Goal: Information Seeking & Learning: Learn about a topic

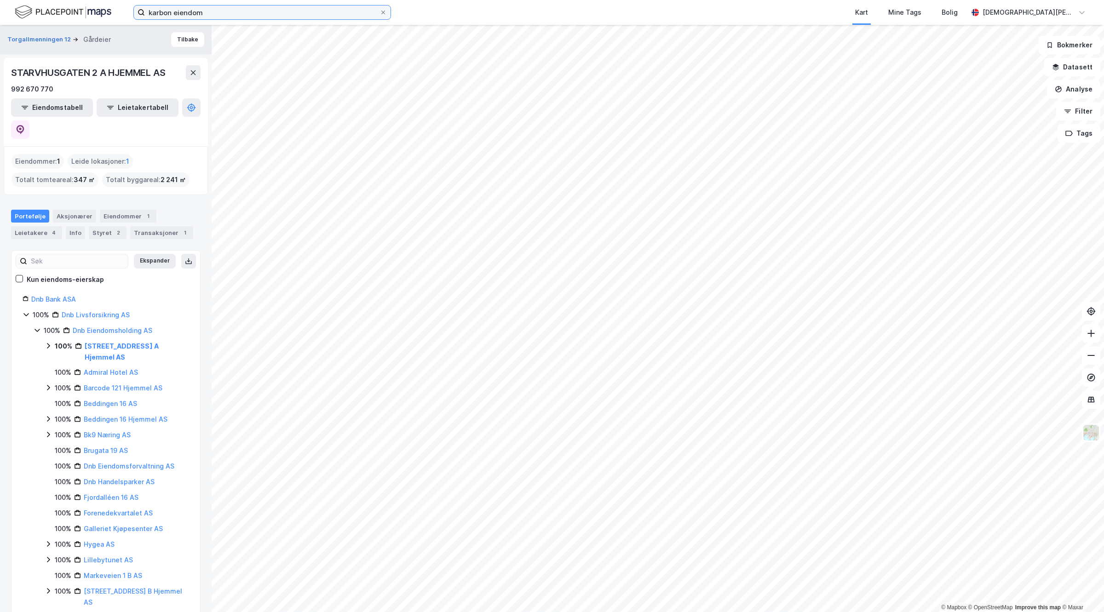
drag, startPoint x: 257, startPoint y: 16, endPoint x: 0, endPoint y: 10, distance: 256.8
click at [0, 10] on div "karbon eiendom Kart Mine Tags Bolig [PERSON_NAME]" at bounding box center [552, 12] width 1104 height 25
paste input "[STREET_ADDRESS]"
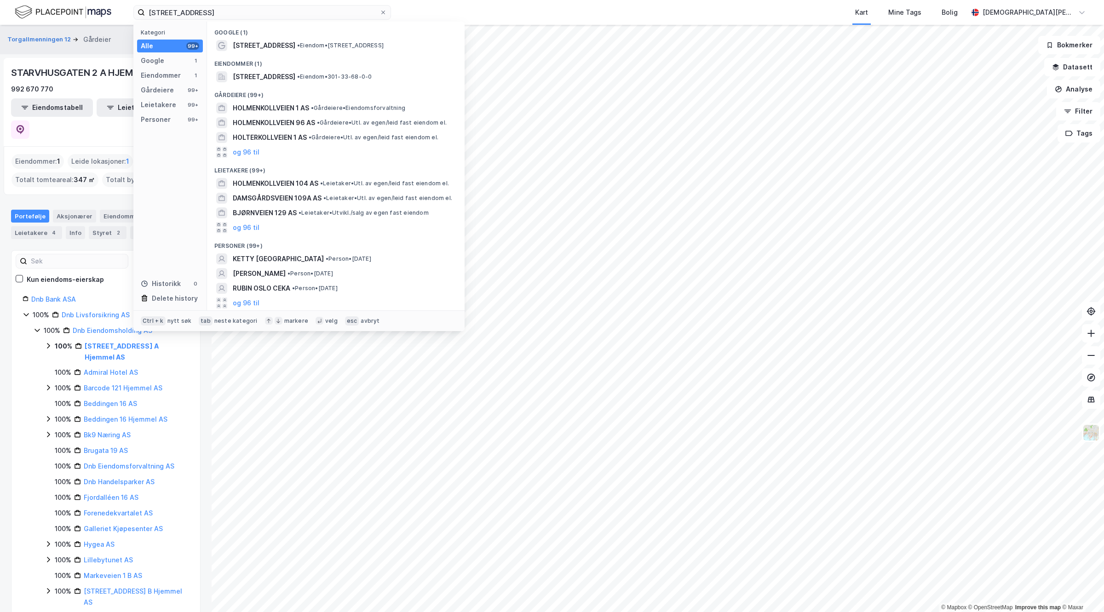
click at [258, 44] on span "[STREET_ADDRESS]" at bounding box center [264, 45] width 63 height 11
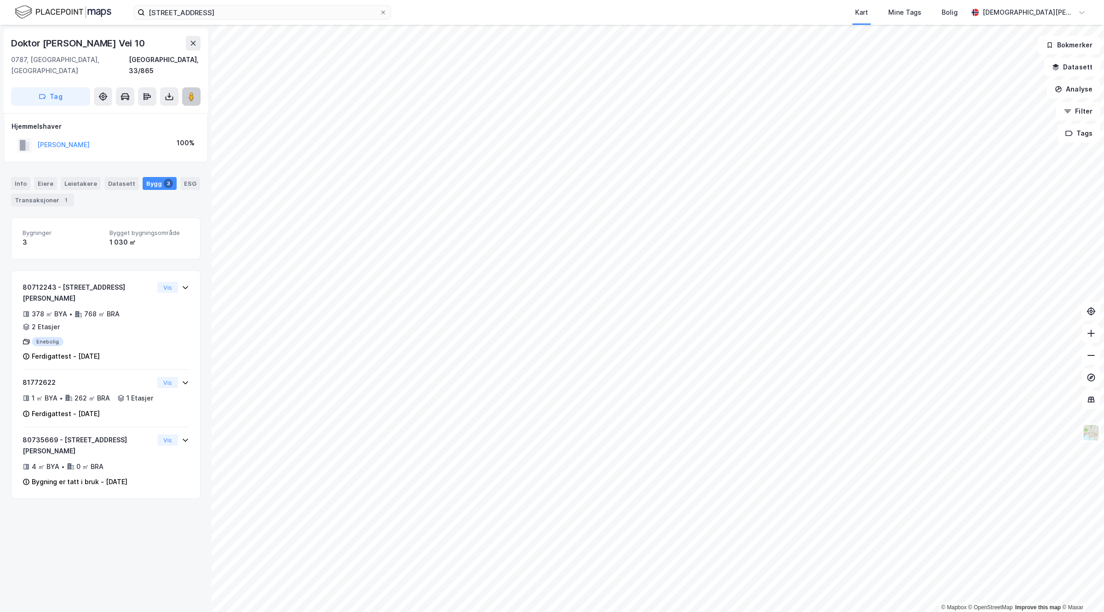
click at [193, 92] on image at bounding box center [192, 96] width 6 height 9
click at [70, 196] on div "1" at bounding box center [65, 200] width 9 height 9
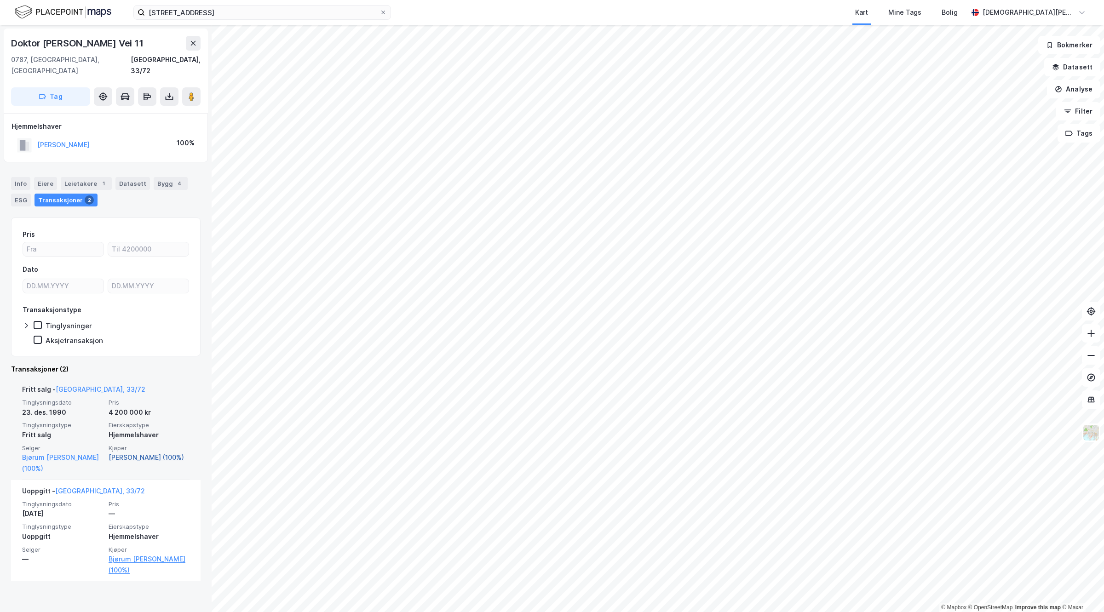
click at [145, 452] on link "[PERSON_NAME] (100%)" at bounding box center [149, 457] width 81 height 11
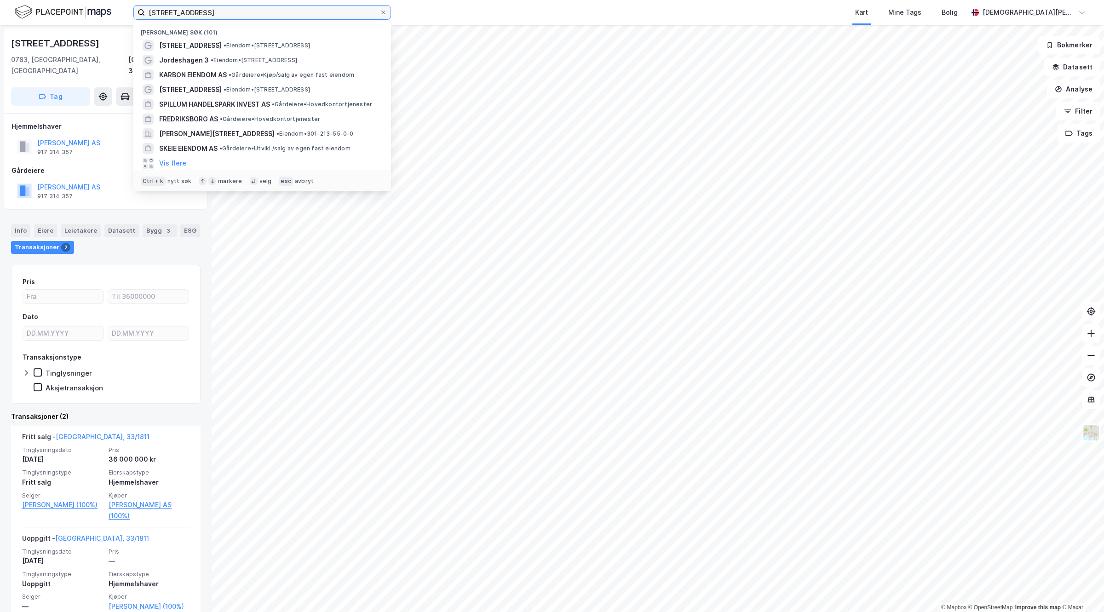
drag, startPoint x: 266, startPoint y: 13, endPoint x: 0, endPoint y: 5, distance: 266.0
click at [0, 5] on div "[STREET_ADDRESS] Nylige søk (101) [STREET_ADDRESS] • Eiendom • [STREET_ADDRESS]…" at bounding box center [552, 12] width 1104 height 25
paste input "[STREET_ADDRESS]"
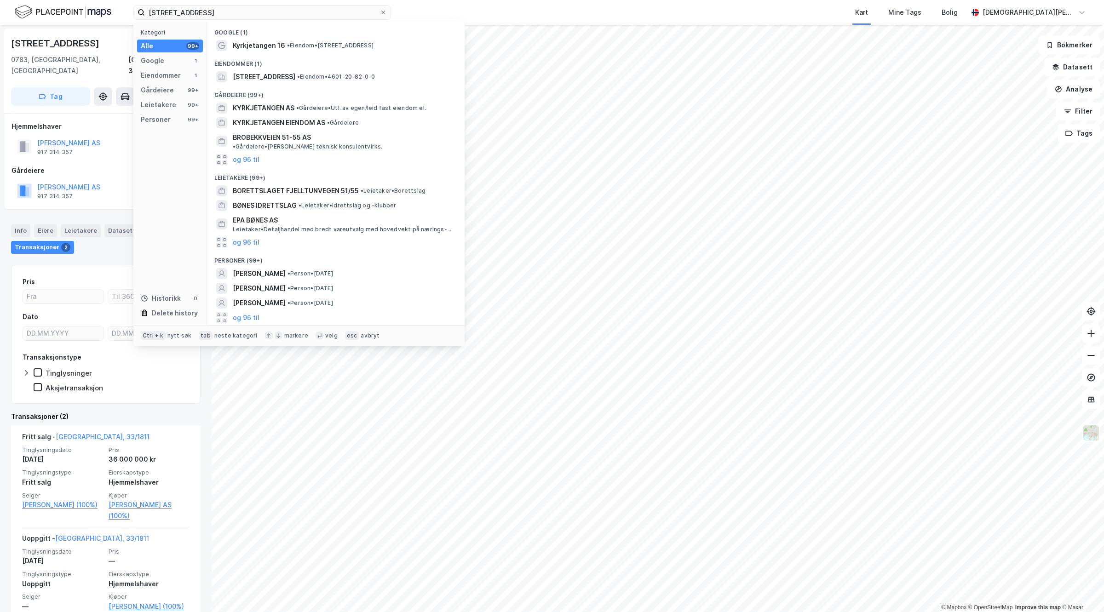
click at [267, 38] on div "Kyrkjetangen 16 • Eiendom • [STREET_ADDRESS]" at bounding box center [335, 45] width 243 height 15
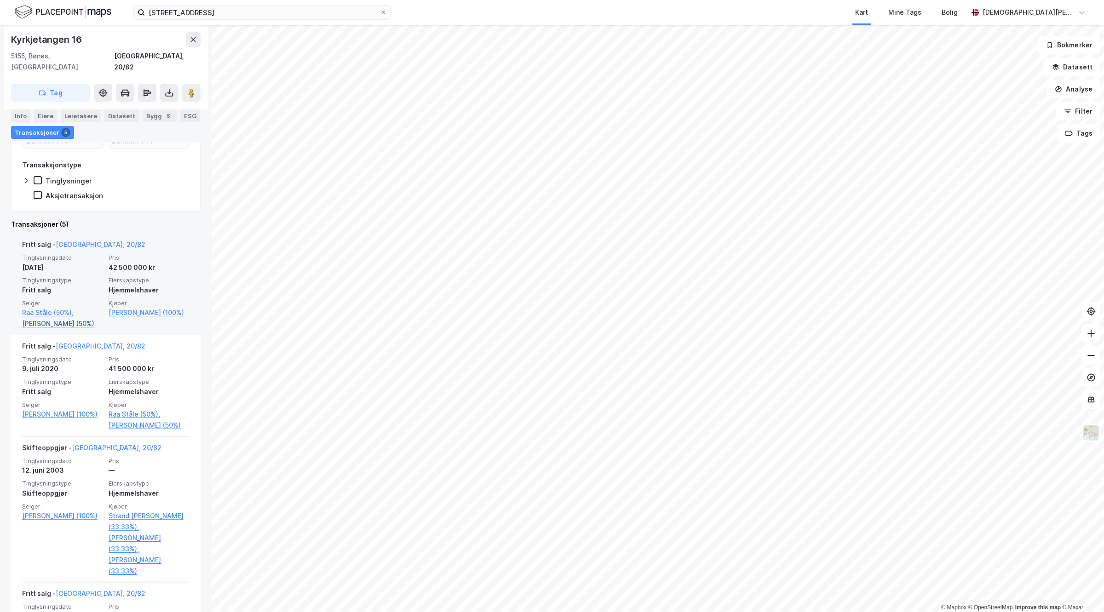
scroll to position [86, 0]
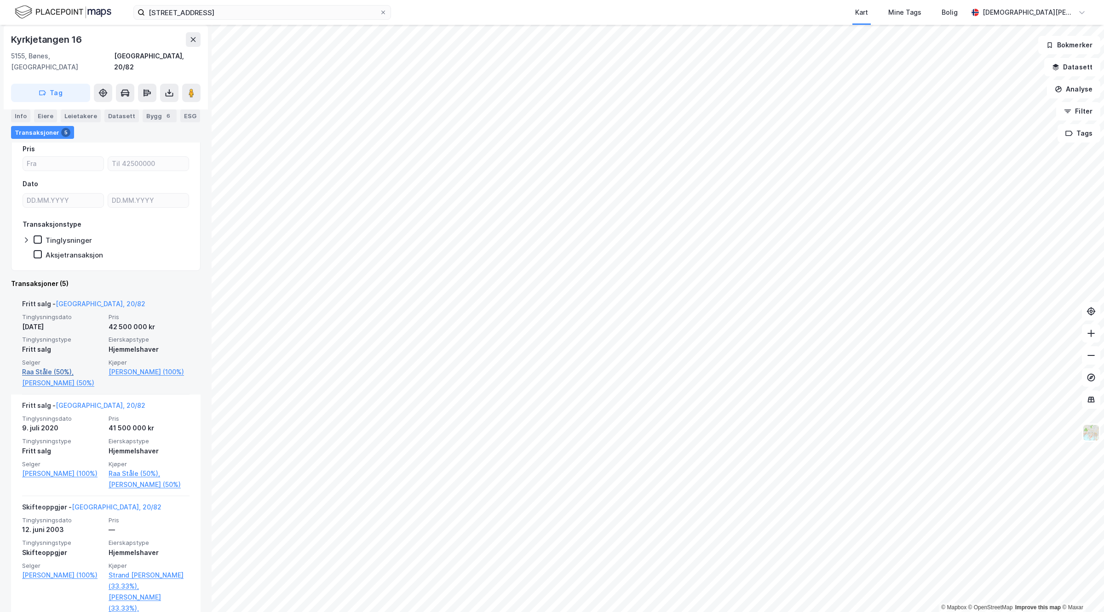
click at [44, 367] on link "Raa Ståle (50%)," at bounding box center [62, 372] width 81 height 11
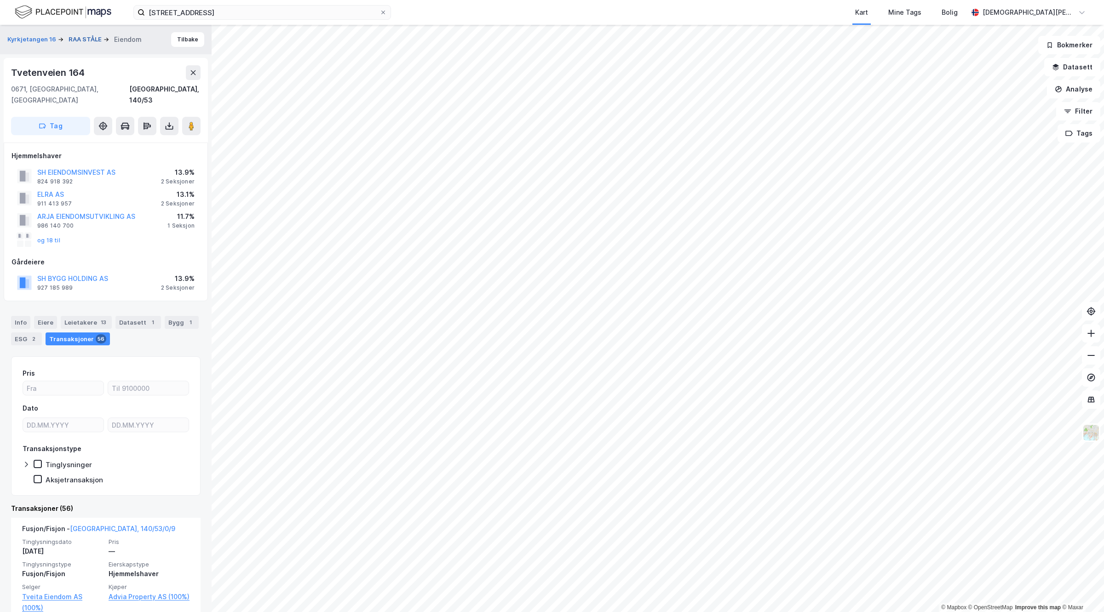
click at [81, 37] on button "RAA STÅLE" at bounding box center [86, 39] width 35 height 9
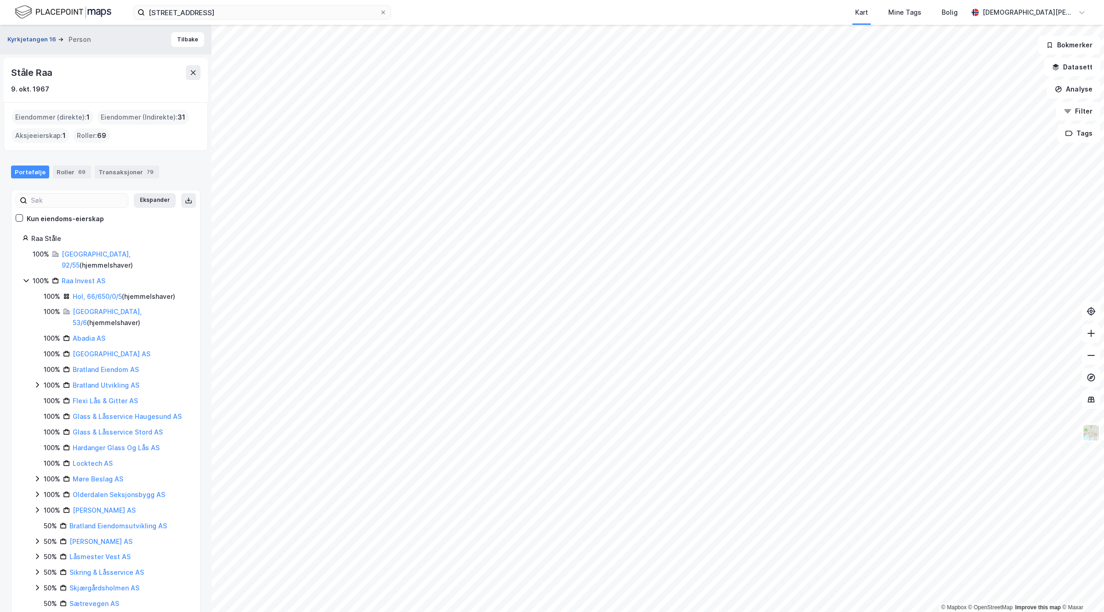
click at [22, 40] on button "Kyrkjetangen 16" at bounding box center [32, 39] width 51 height 9
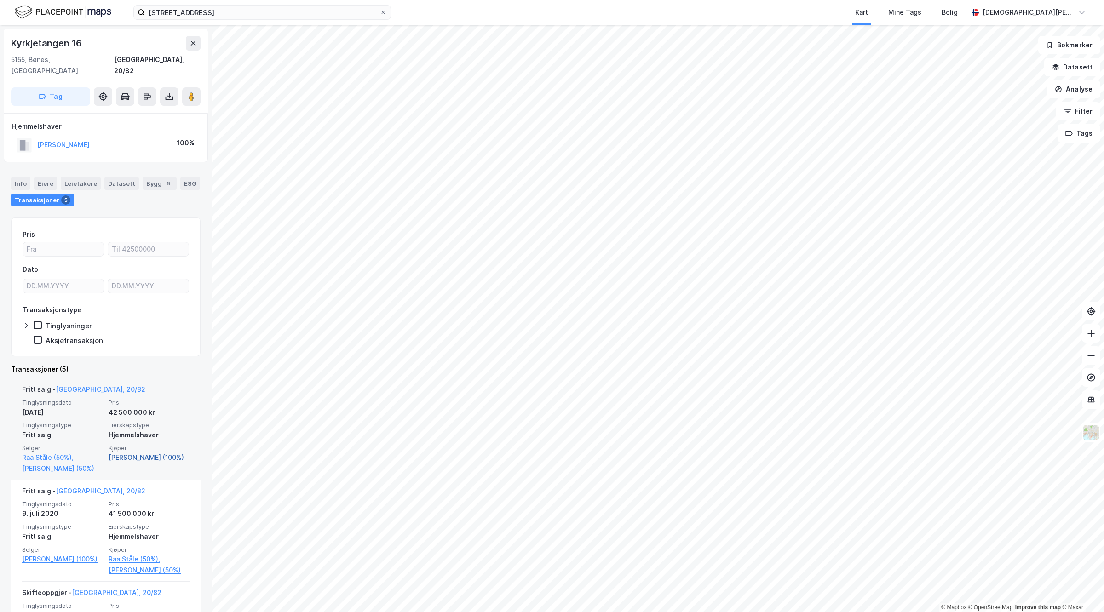
click at [132, 452] on link "[PERSON_NAME] (100%)" at bounding box center [149, 457] width 81 height 11
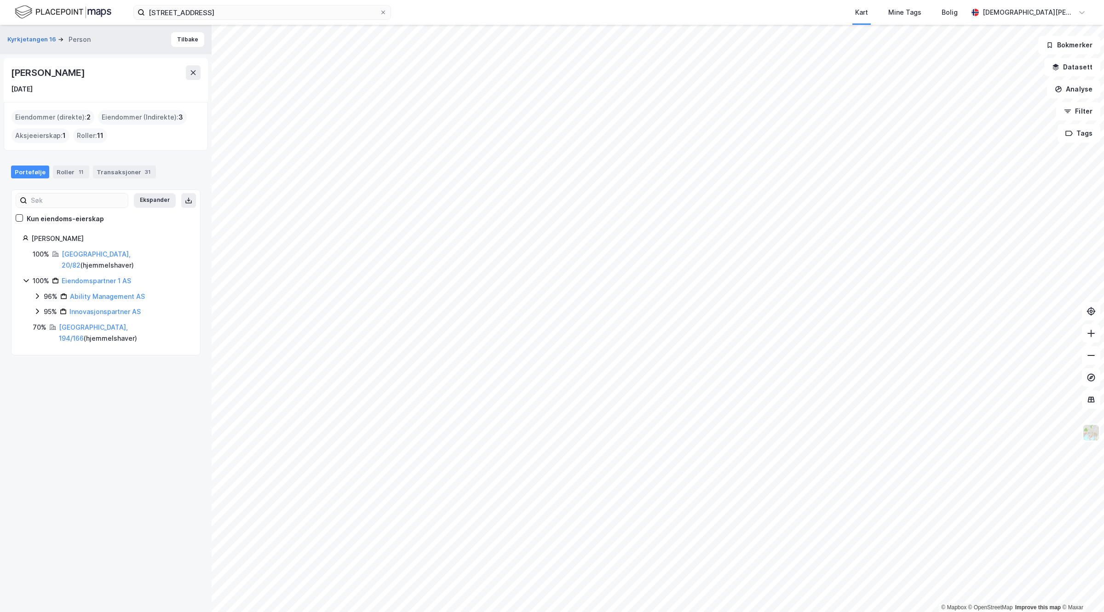
click at [96, 276] on div "Eiendomspartner 1 AS" at bounding box center [96, 281] width 69 height 11
click at [99, 277] on link "Eiendomspartner 1 AS" at bounding box center [96, 281] width 69 height 8
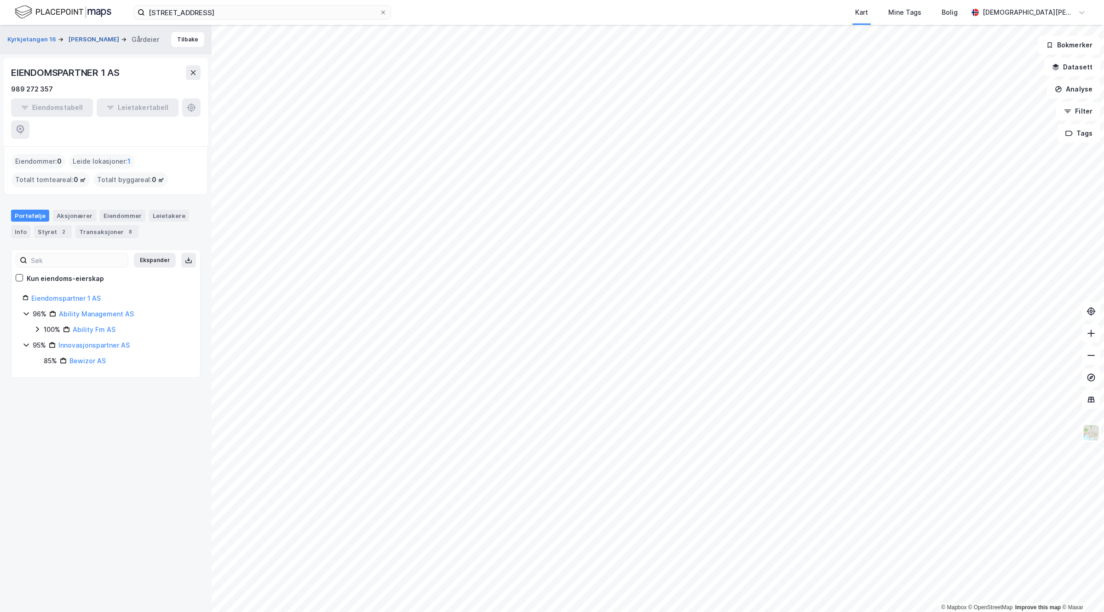
click at [83, 35] on button "[PERSON_NAME]" at bounding box center [95, 39] width 52 height 9
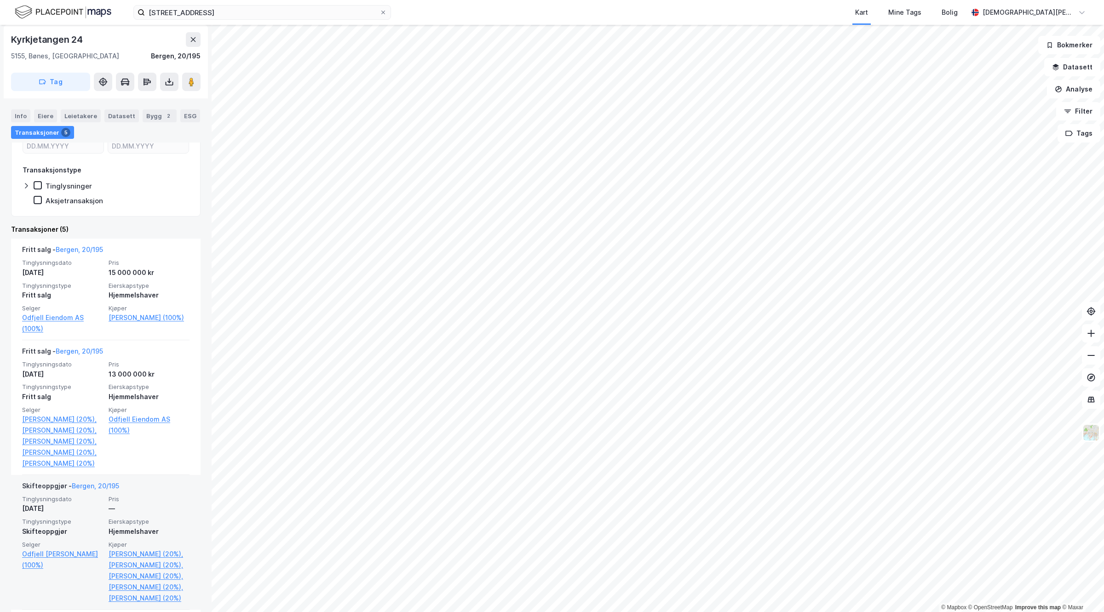
scroll to position [230, 0]
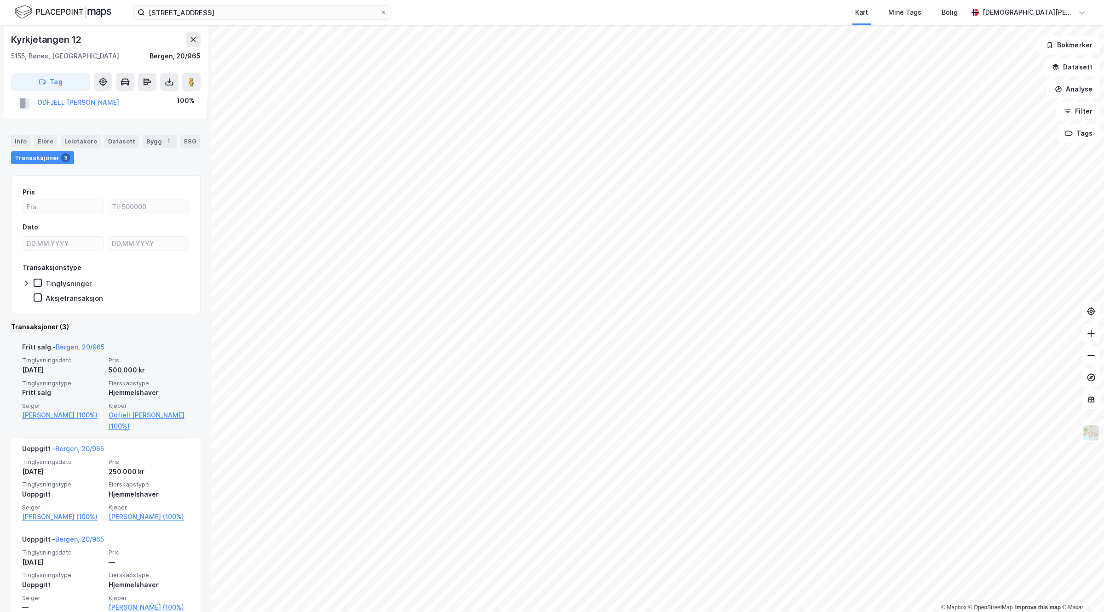
scroll to position [48, 0]
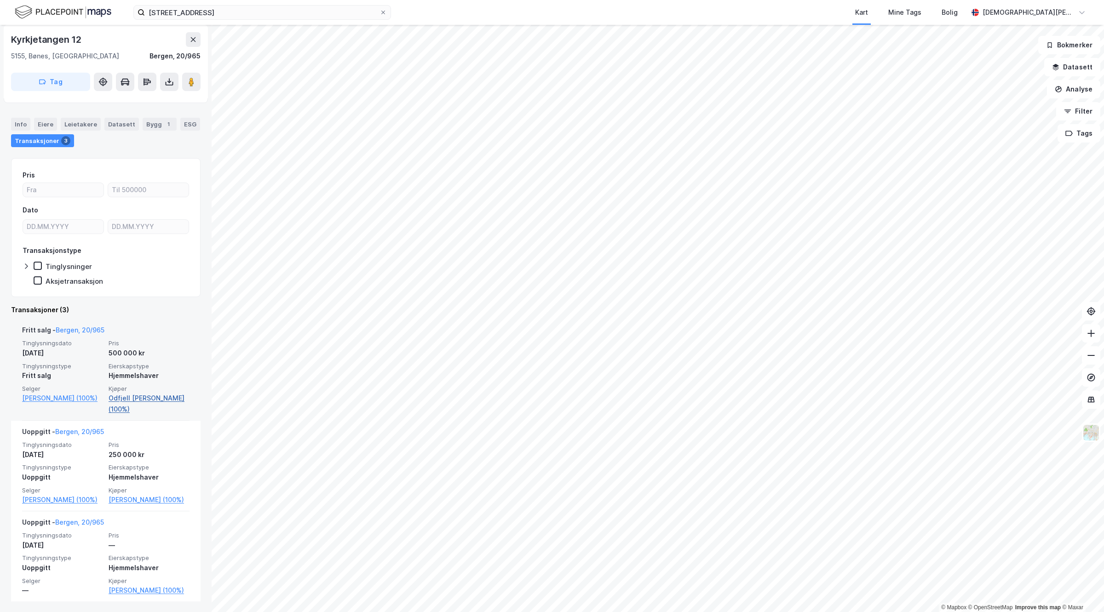
click at [155, 399] on link "Odfjell [PERSON_NAME] (100%)" at bounding box center [149, 404] width 81 height 22
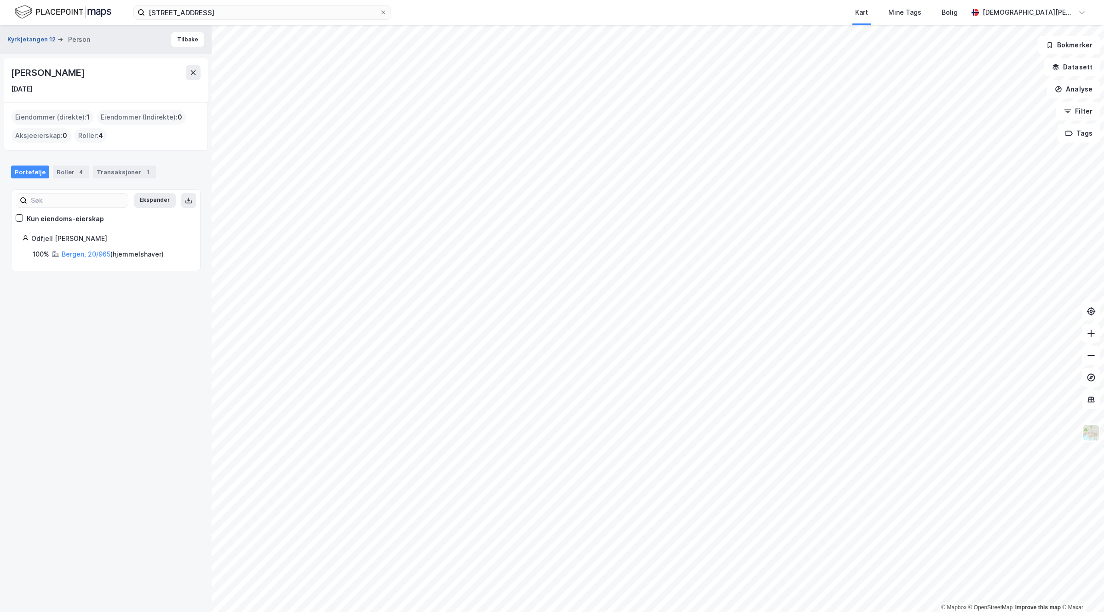
click at [38, 37] on button "Kyrkjetangen 12" at bounding box center [32, 39] width 50 height 9
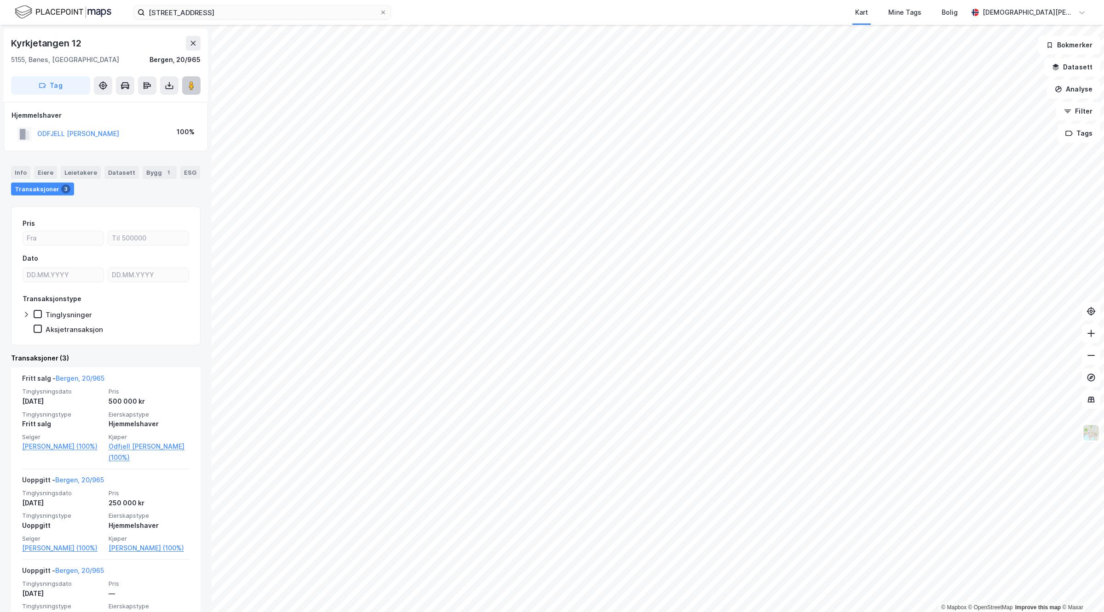
click at [192, 87] on image at bounding box center [192, 85] width 6 height 9
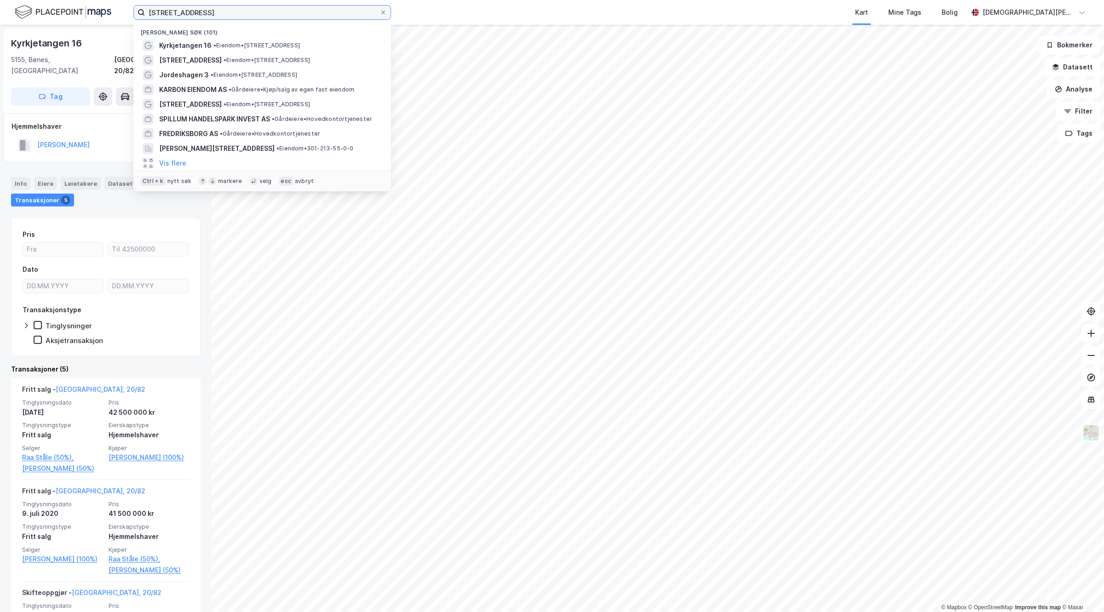
drag, startPoint x: 255, startPoint y: 15, endPoint x: 0, endPoint y: 11, distance: 255.4
click at [0, 11] on div "[STREET_ADDRESS] Nylige søk (101) Kyrkjetangen 16 • Eiendom • [STREET_ADDRESS] …" at bounding box center [552, 12] width 1104 height 25
paste input "[STREET_ADDRESS]"
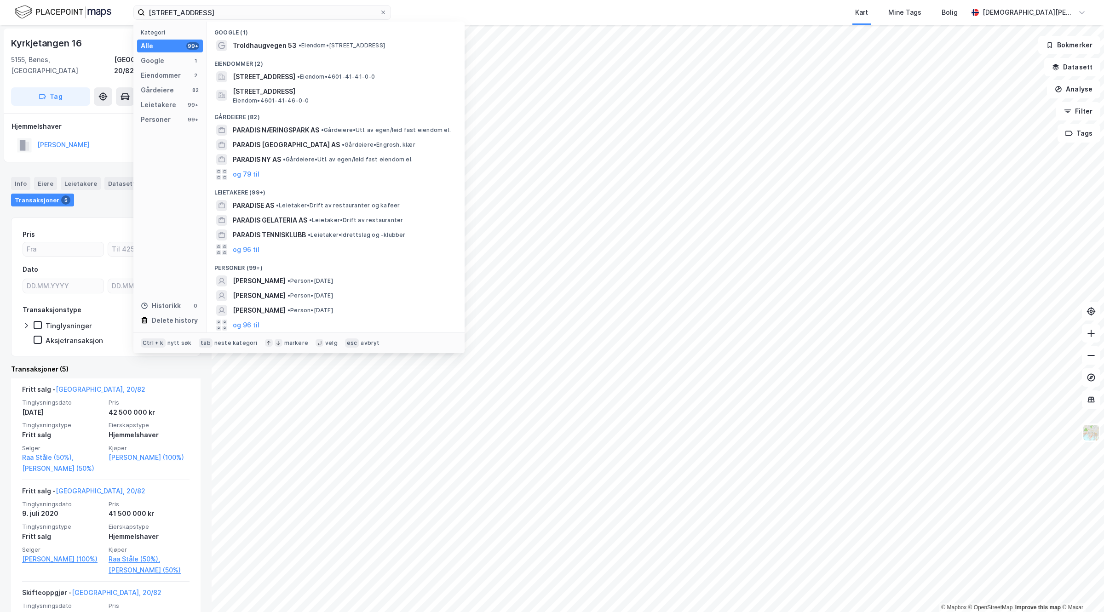
click at [279, 45] on span "Troldhaugvegen 53" at bounding box center [265, 45] width 64 height 11
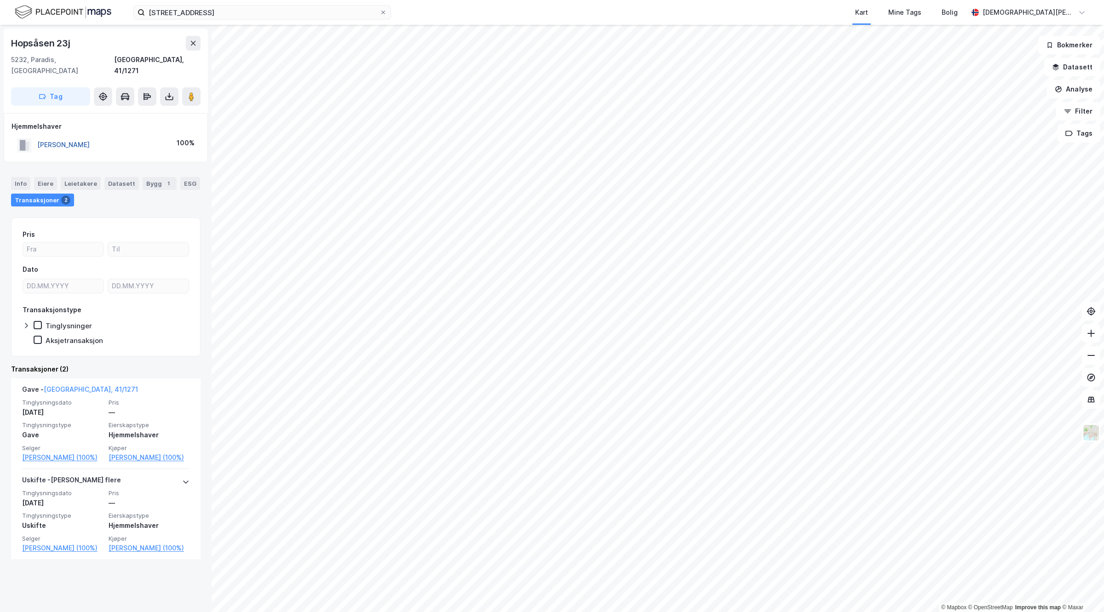
click at [0, 0] on button "[PERSON_NAME]" at bounding box center [0, 0] width 0 height 0
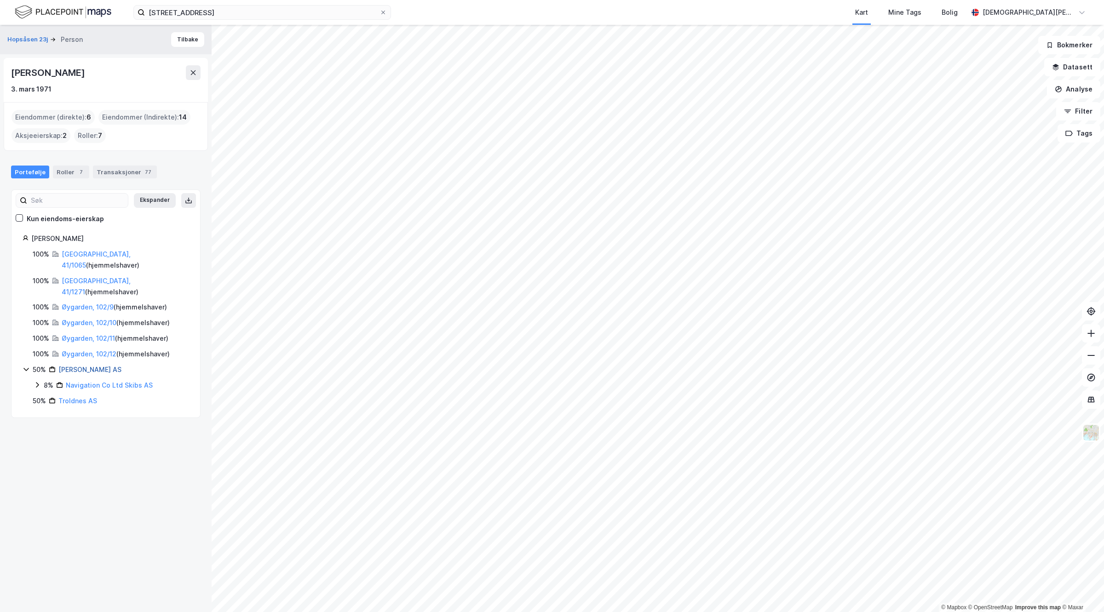
click at [83, 366] on link "[PERSON_NAME] AS" at bounding box center [89, 370] width 63 height 8
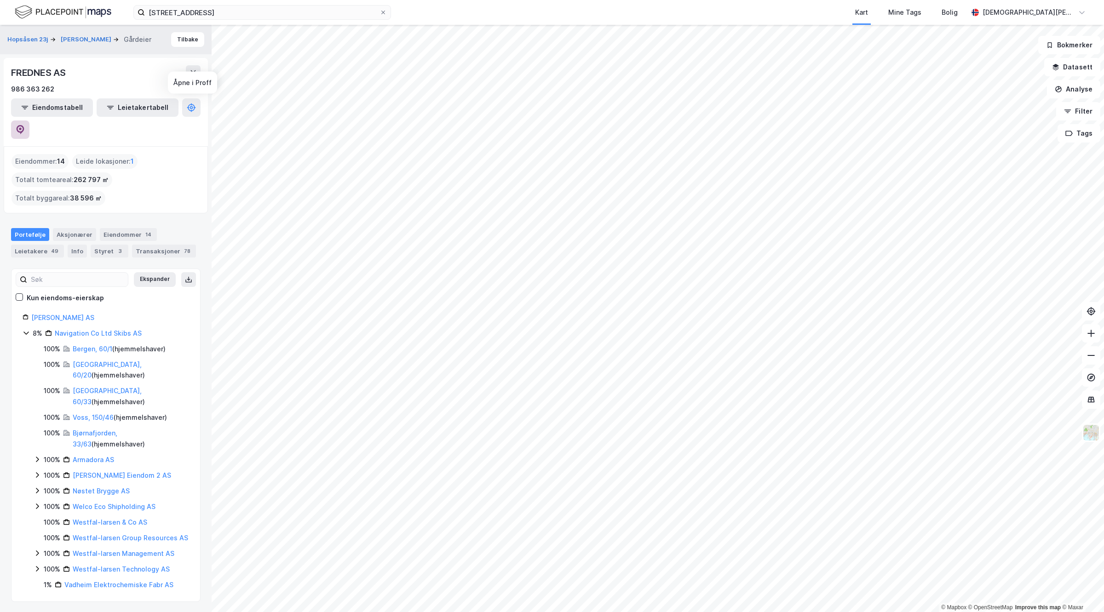
click at [24, 125] on icon at bounding box center [21, 129] width 8 height 9
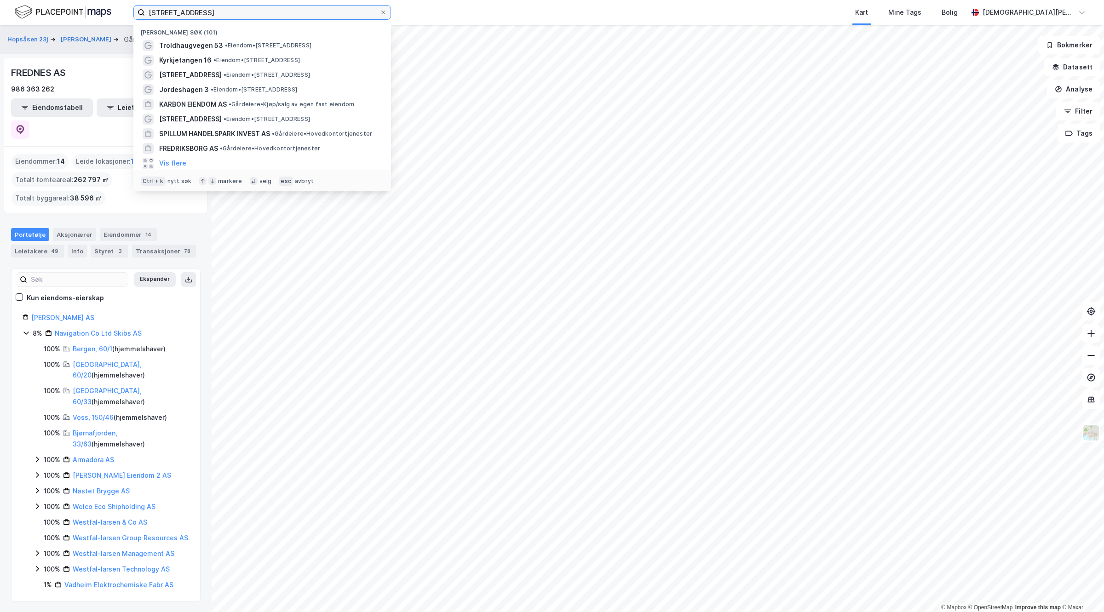
drag, startPoint x: 277, startPoint y: 14, endPoint x: 0, endPoint y: 12, distance: 277.0
click at [0, 12] on div "[STREET_ADDRESS] Nylige søk (101) [STREET_ADDRESS] • Eiendom • [STREET_ADDRESS]…" at bounding box center [552, 12] width 1104 height 25
paste input "Østre [STREET_ADDRESS]"
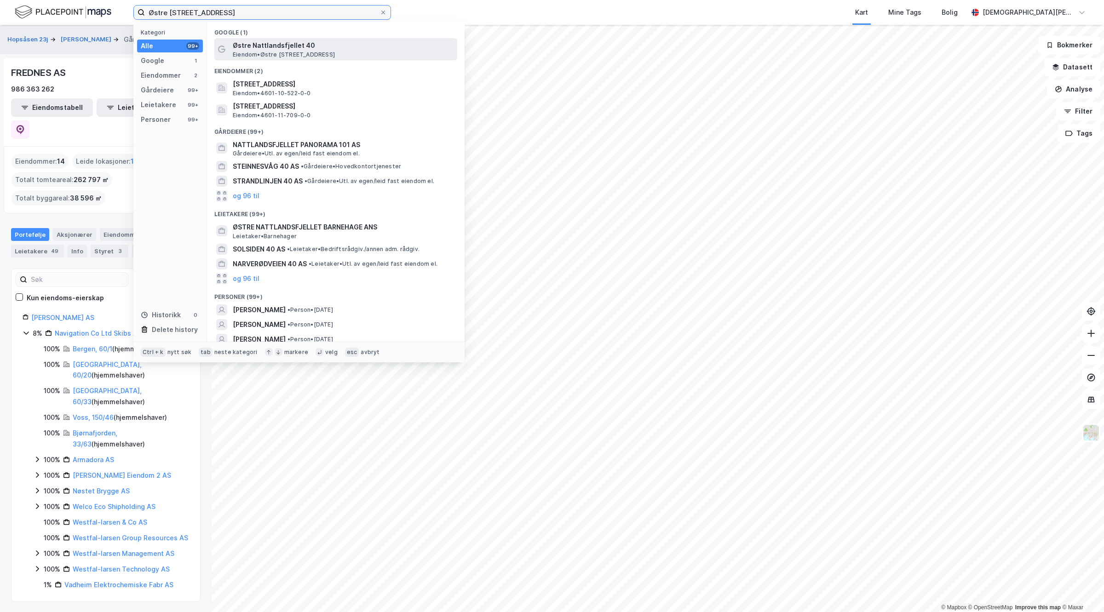
type input "Østre [STREET_ADDRESS]"
click at [279, 52] on div "Østre Nattlandsfjellet 40 Eiendom • [STREET_ADDRESS]" at bounding box center [344, 49] width 223 height 18
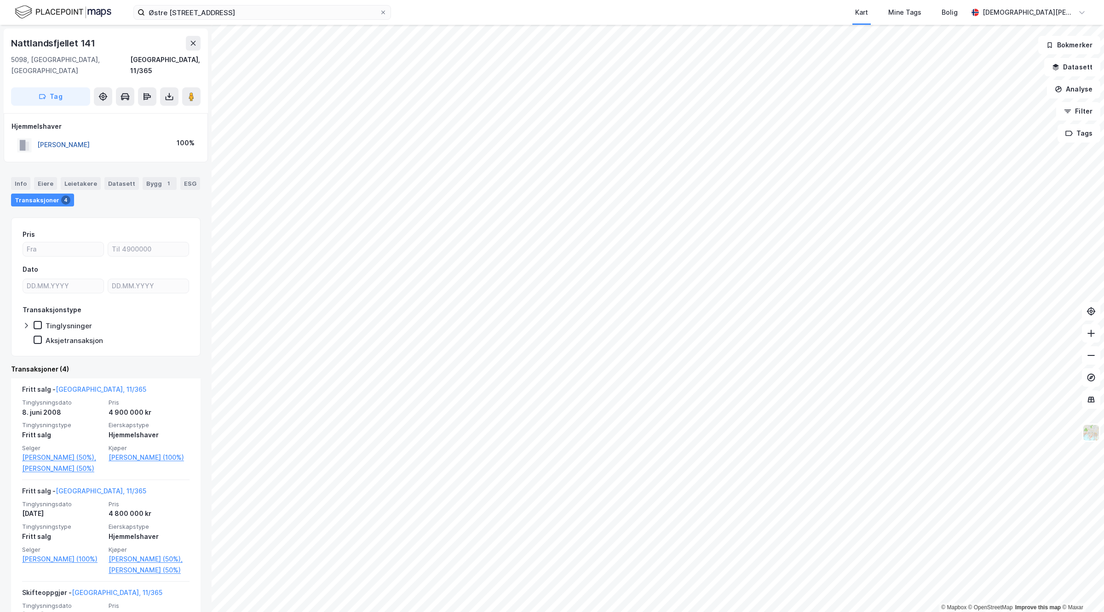
click at [0, 0] on button "[PERSON_NAME]" at bounding box center [0, 0] width 0 height 0
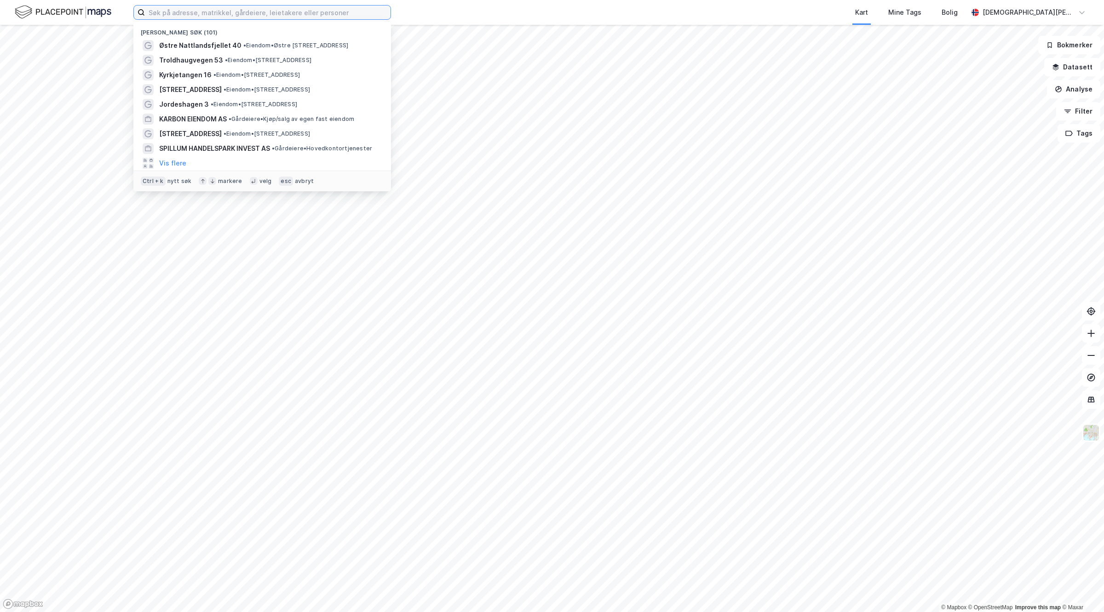
click at [279, 14] on input at bounding box center [268, 13] width 246 height 14
paste input "[STREET_ADDRESS]"
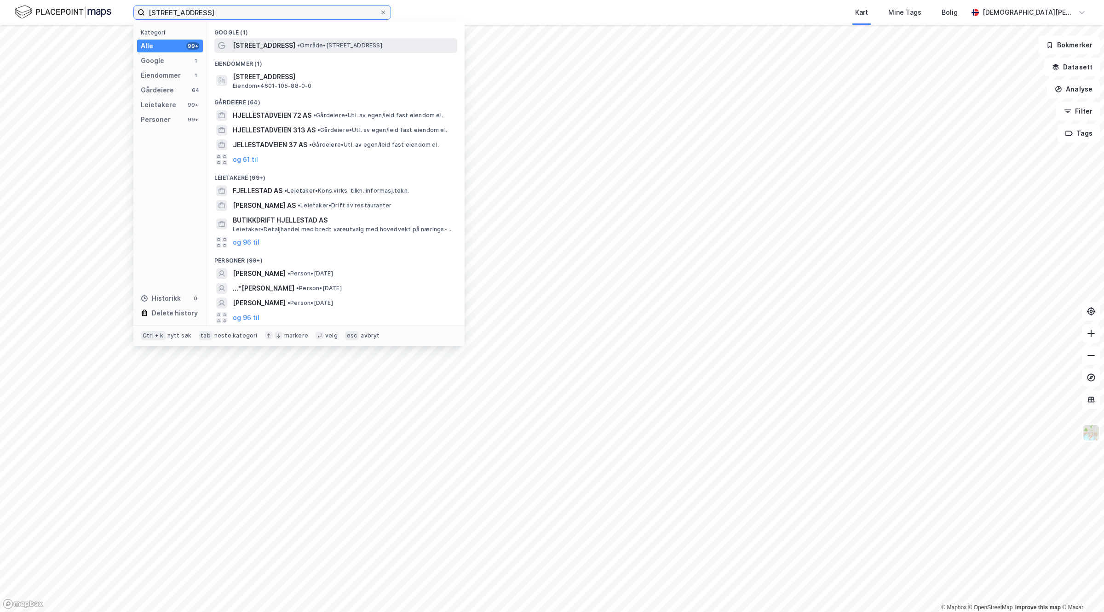
type input "[STREET_ADDRESS]"
click at [276, 49] on span "[STREET_ADDRESS]" at bounding box center [264, 45] width 63 height 11
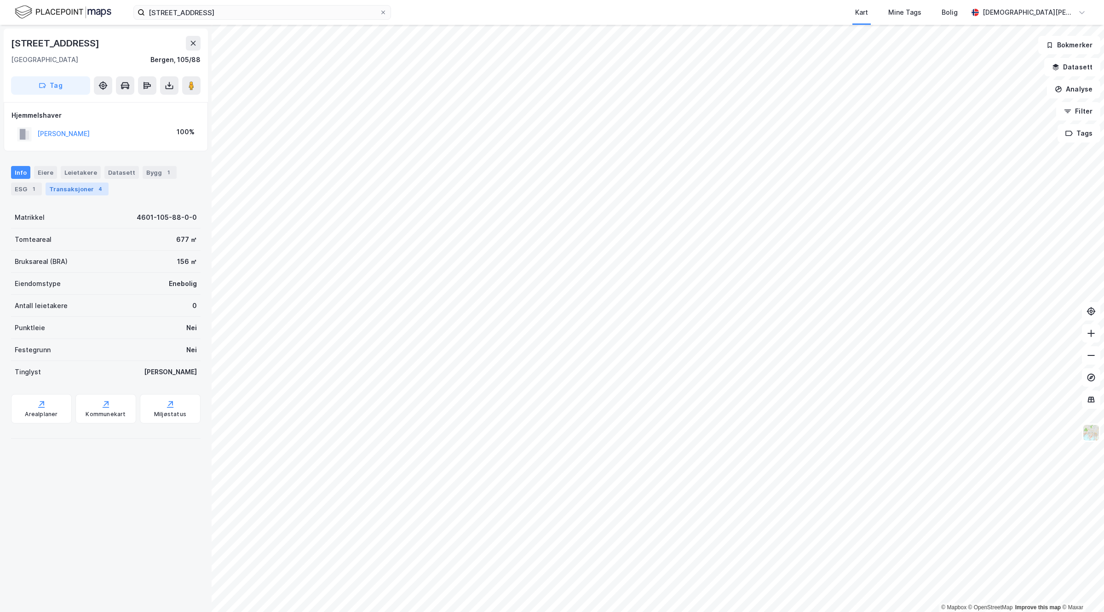
click at [99, 192] on div "4" at bounding box center [100, 188] width 9 height 9
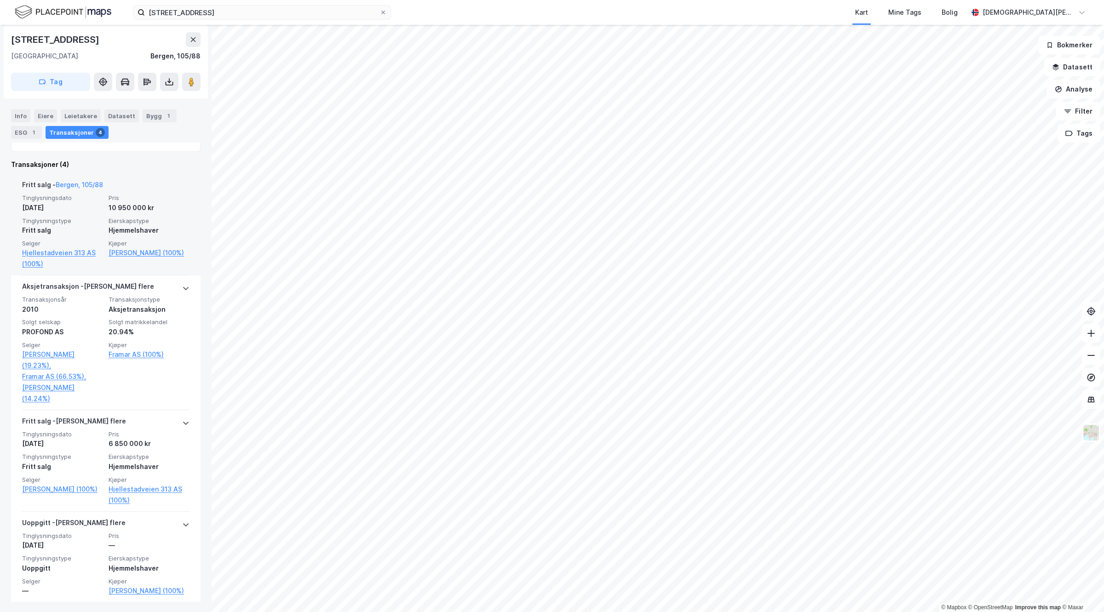
scroll to position [22, 0]
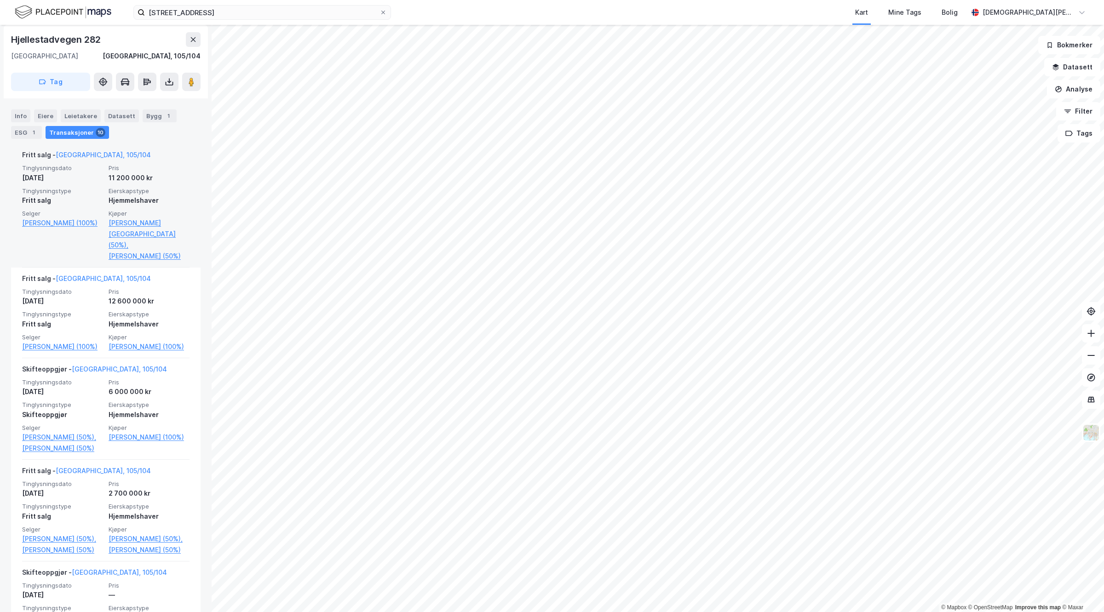
scroll to position [173, 0]
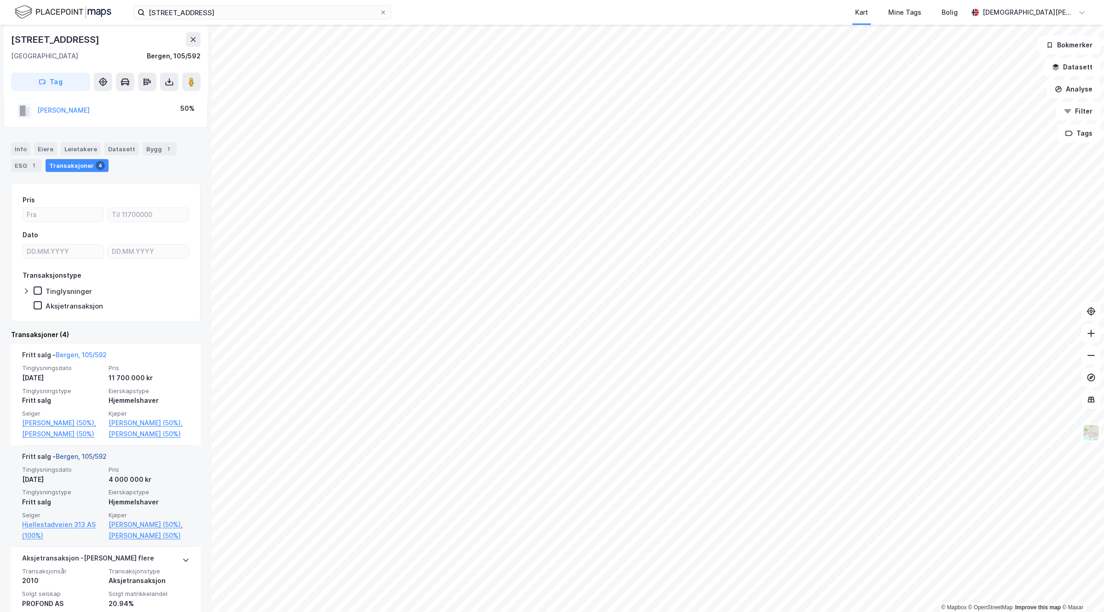
scroll to position [58, 0]
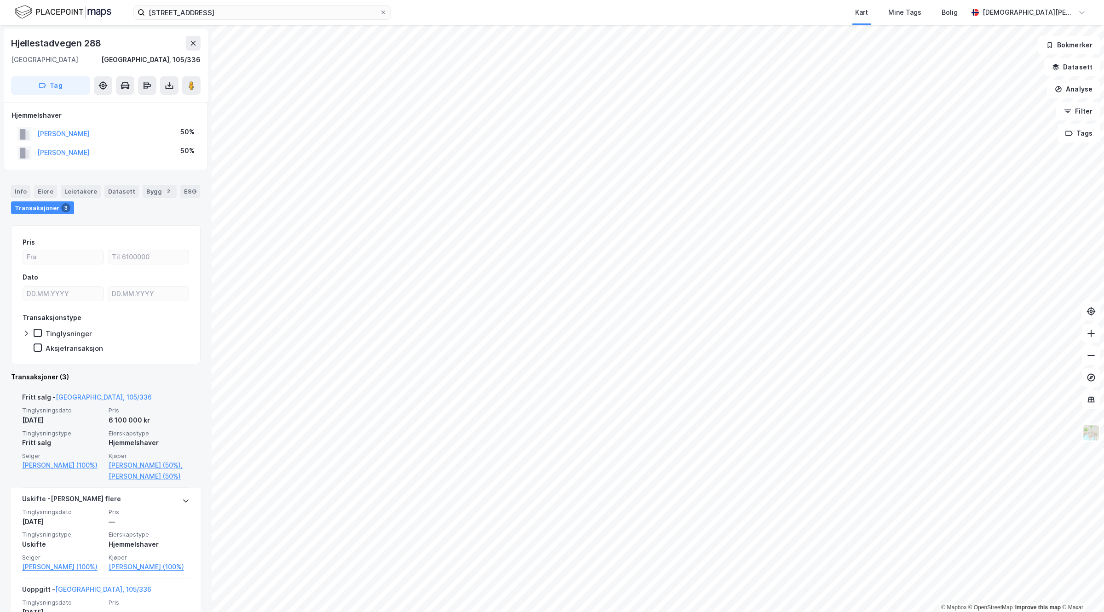
scroll to position [111, 0]
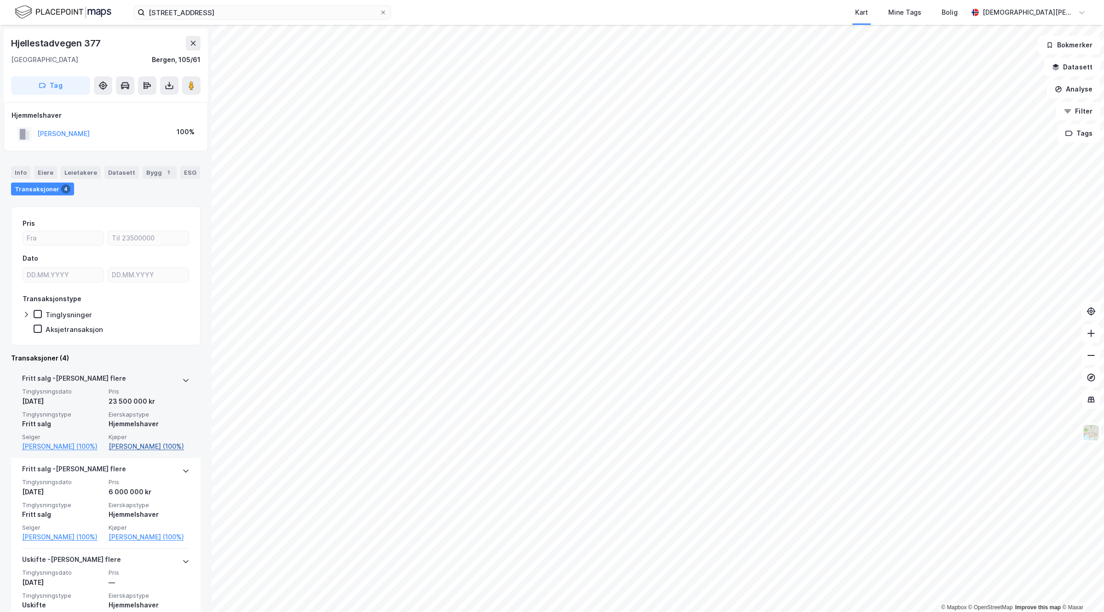
click at [152, 446] on link "Færøvik Petter Nicolay (100%)" at bounding box center [149, 446] width 81 height 11
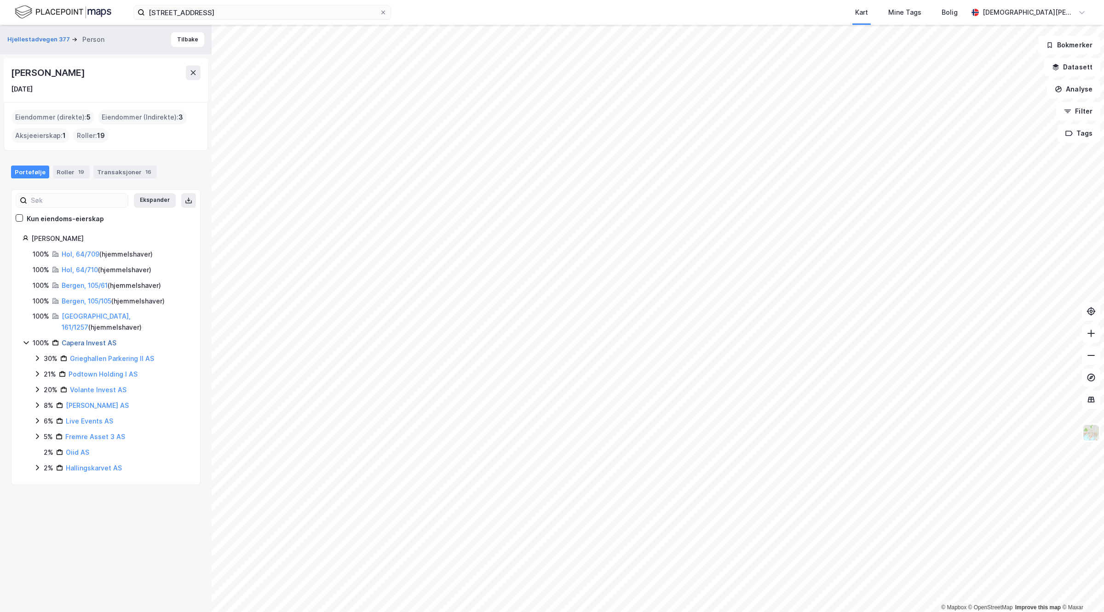
click at [91, 339] on link "Capera Invest AS" at bounding box center [89, 343] width 55 height 8
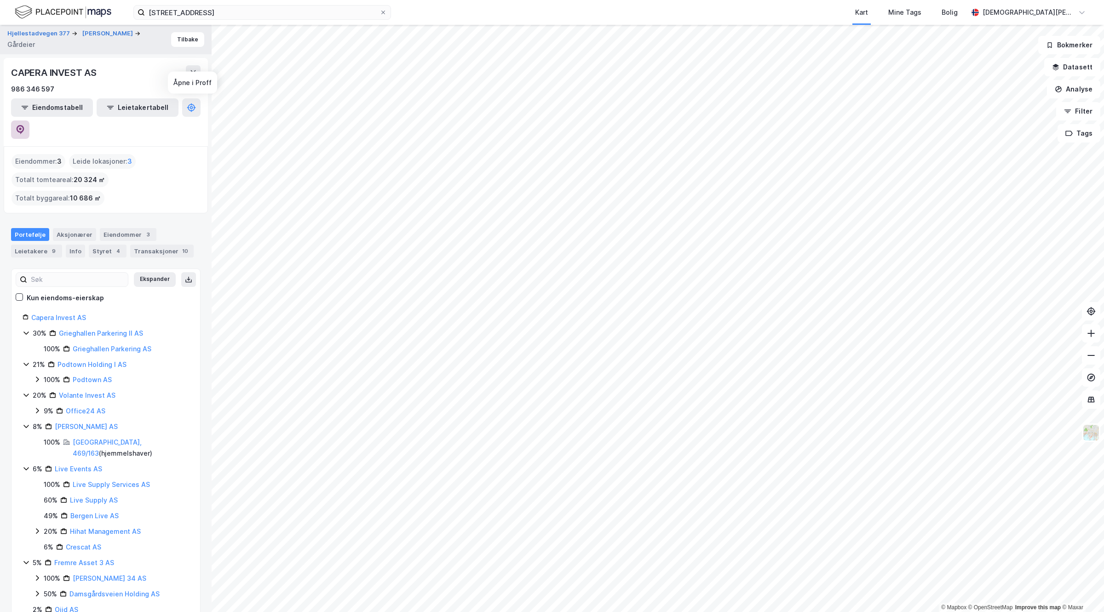
click at [29, 121] on button at bounding box center [20, 130] width 18 height 18
